Goal: Information Seeking & Learning: Learn about a topic

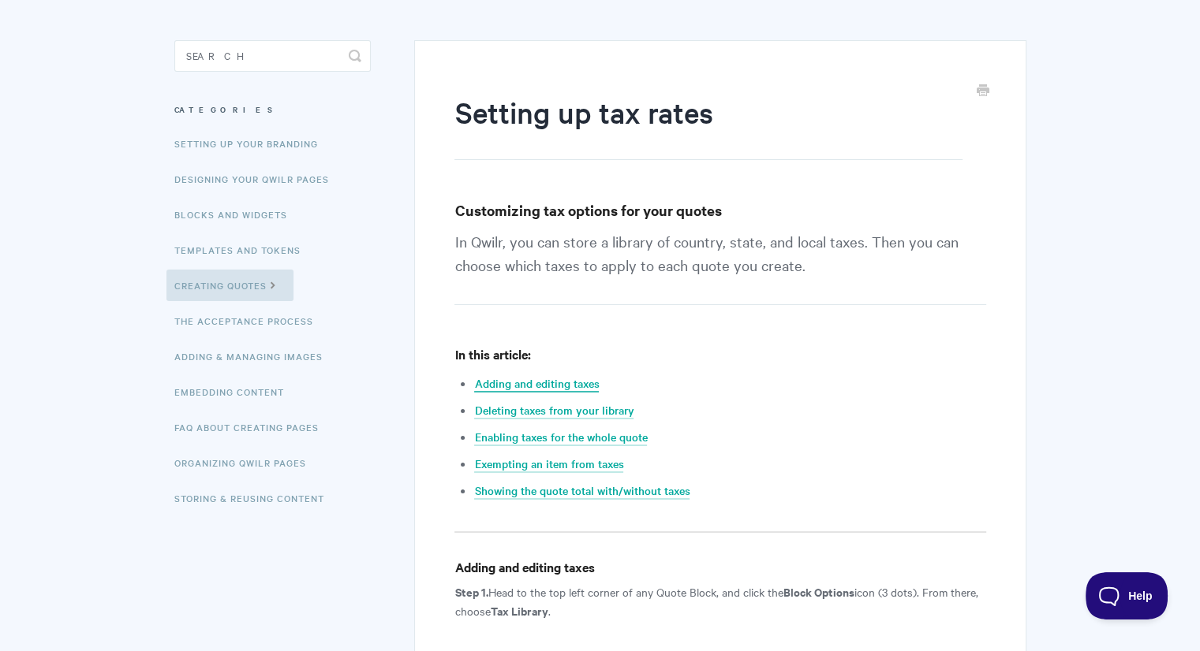
click at [568, 388] on link "Adding and editing taxes" at bounding box center [536, 383] width 125 height 17
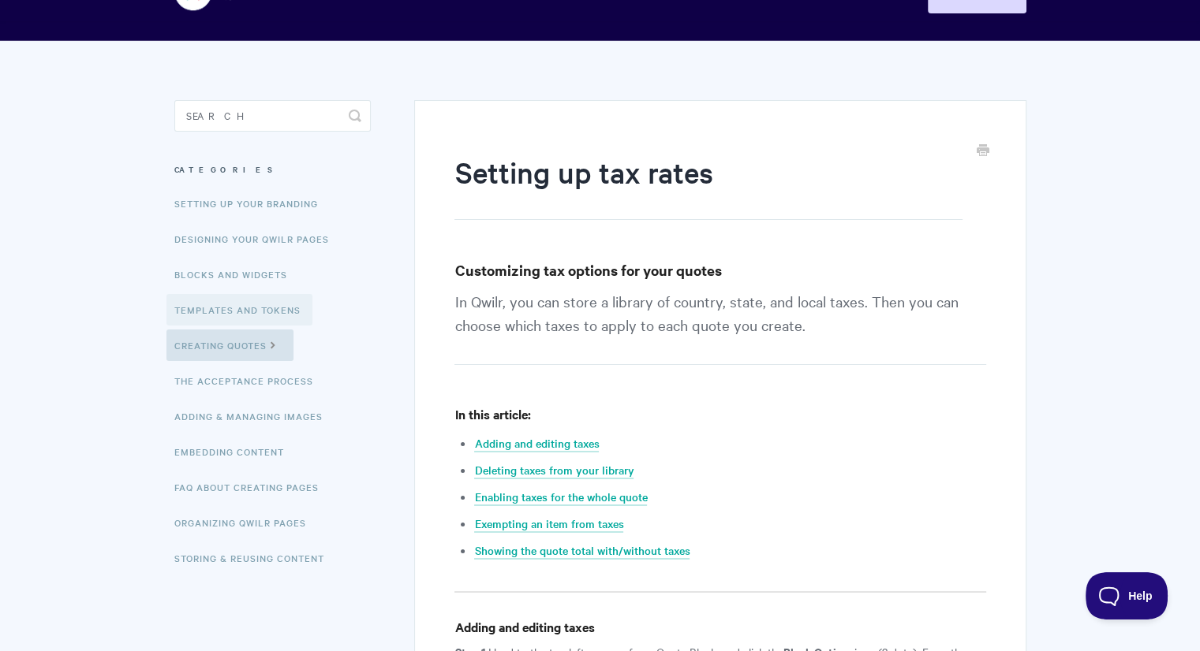
scroll to position [60, 0]
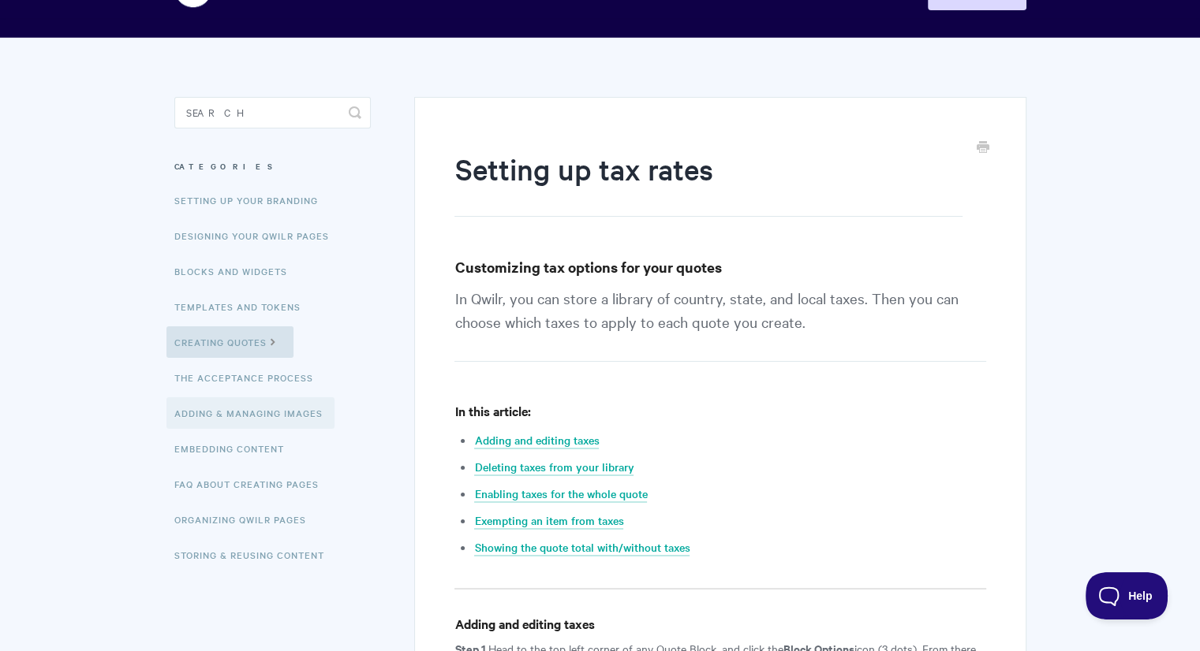
click at [271, 420] on link "Adding & Managing Images" at bounding box center [250, 414] width 168 height 32
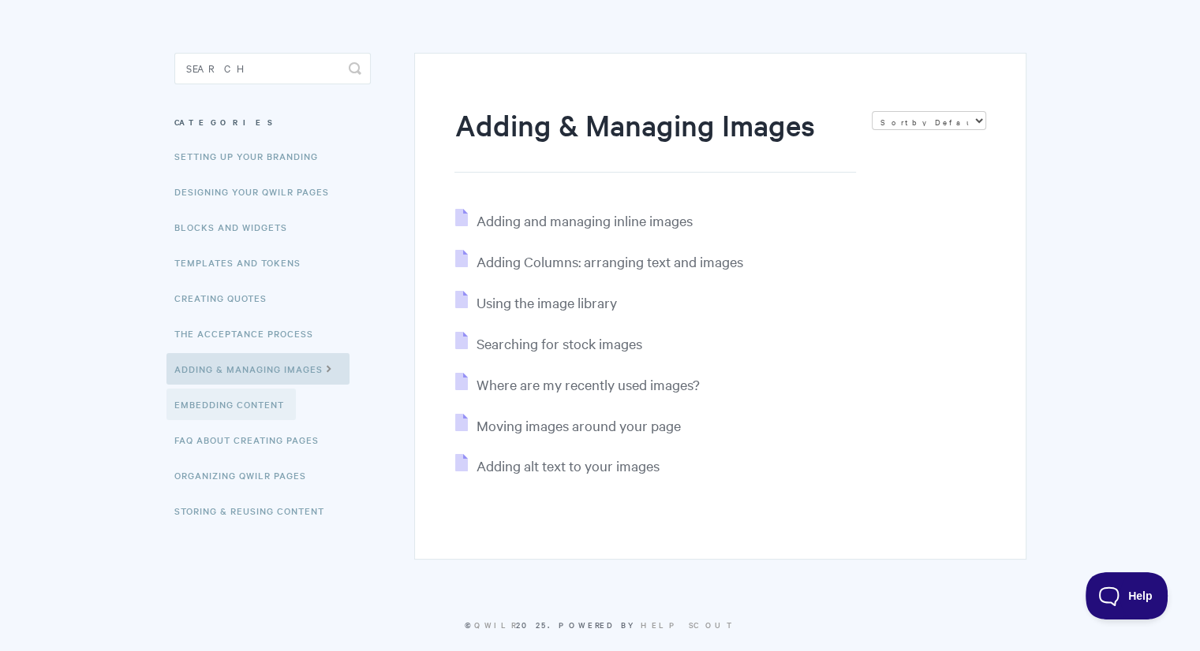
scroll to position [126, 0]
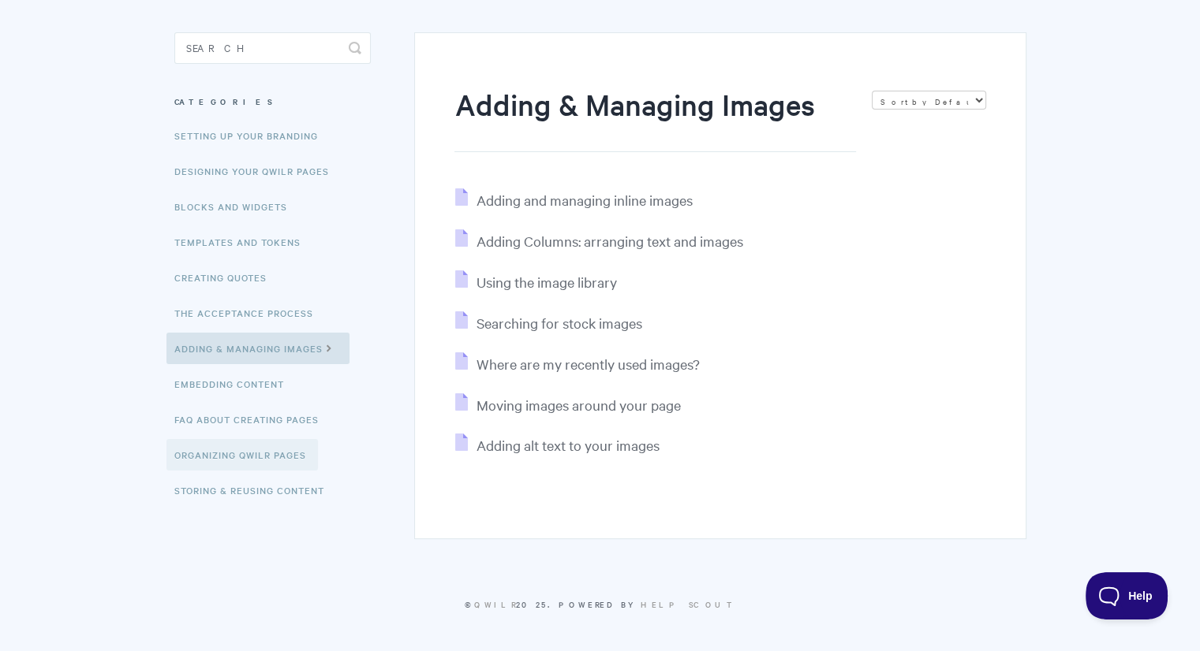
click at [278, 453] on link "Organizing Qwilr Pages" at bounding box center [241, 455] width 151 height 32
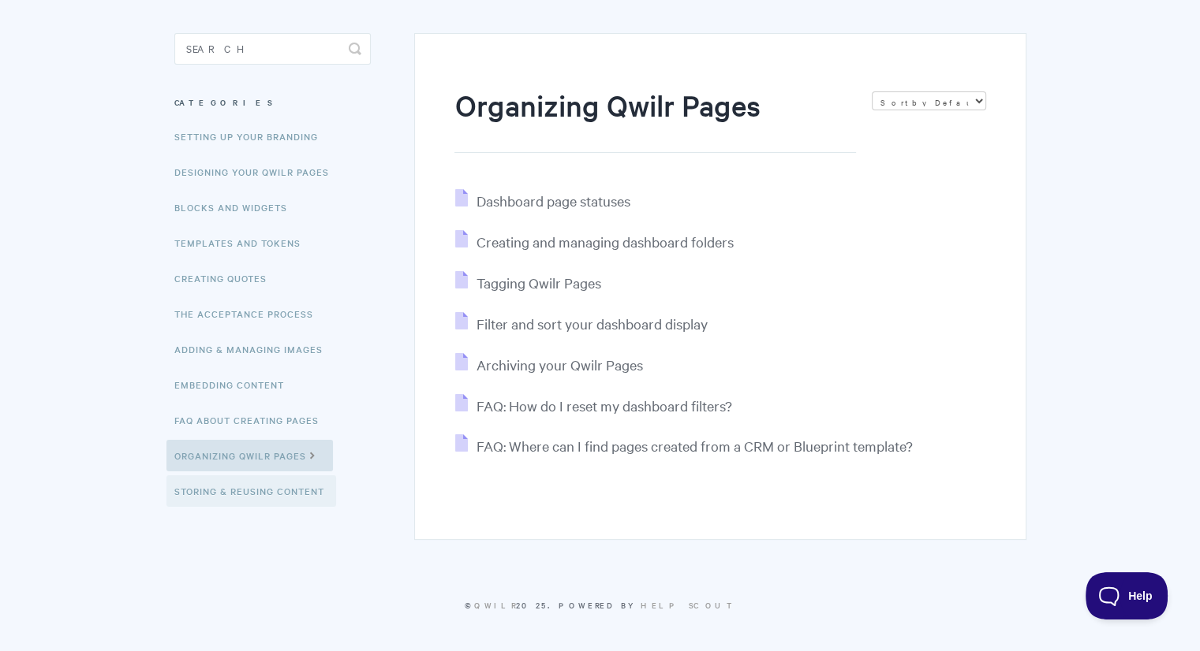
scroll to position [125, 0]
click at [291, 487] on link "Storing & Reusing Content" at bounding box center [251, 491] width 170 height 32
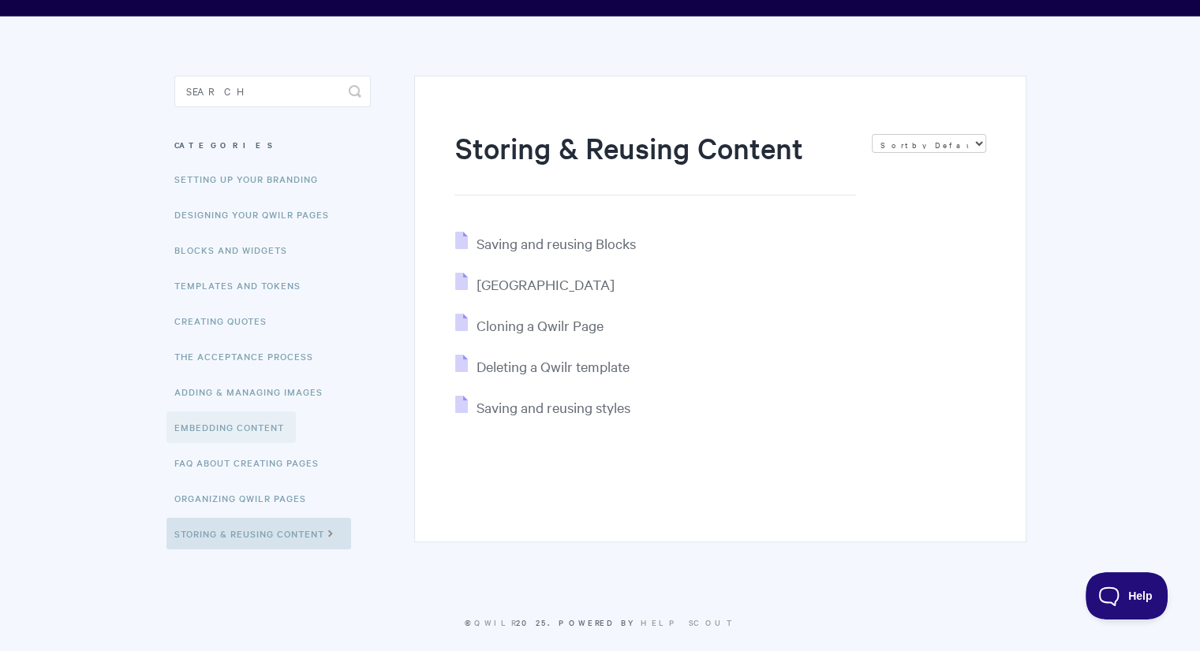
scroll to position [80, 0]
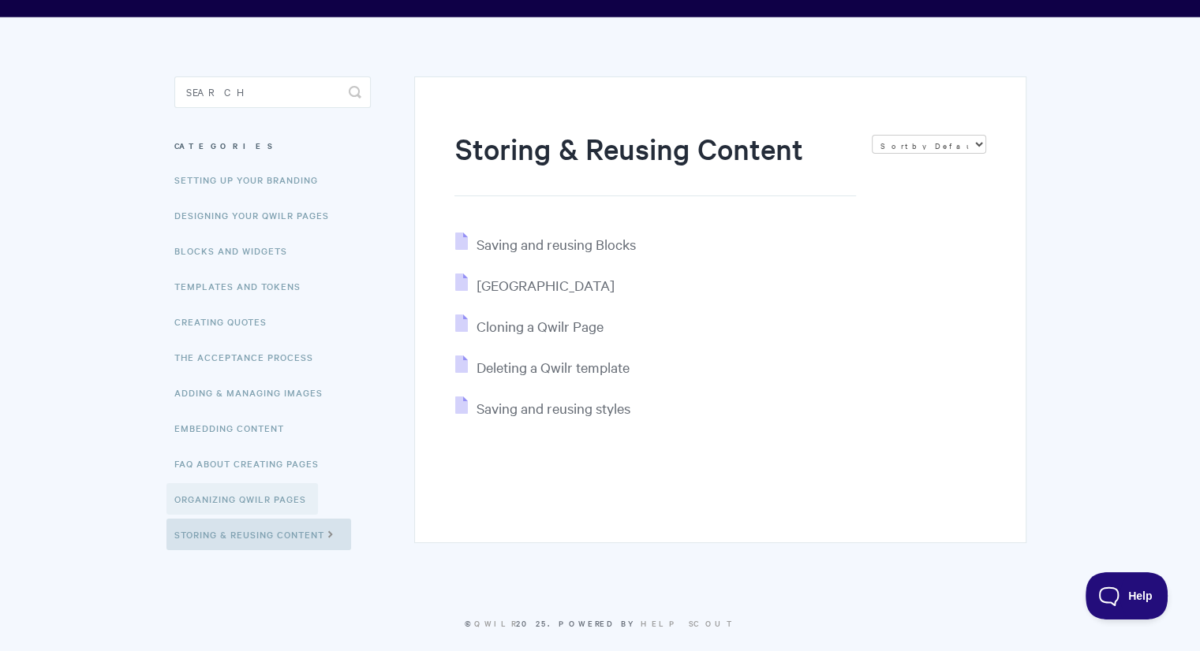
click at [296, 508] on link "Organizing Qwilr Pages" at bounding box center [241, 499] width 151 height 32
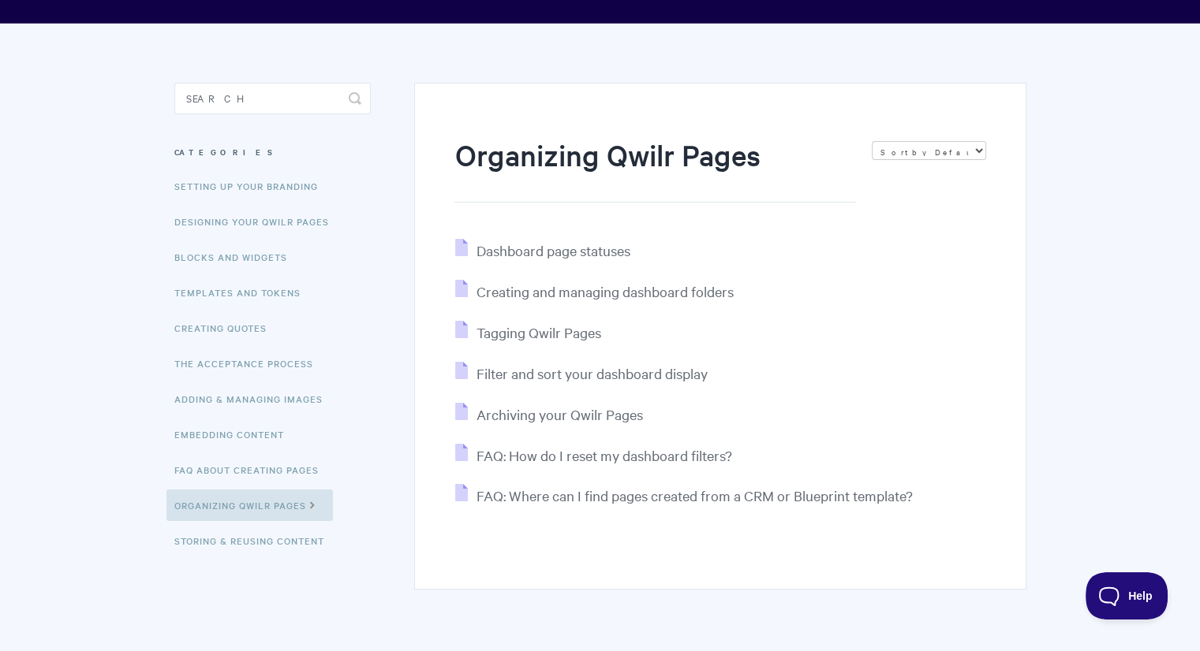
scroll to position [75, 0]
